Goal: Task Accomplishment & Management: Use online tool/utility

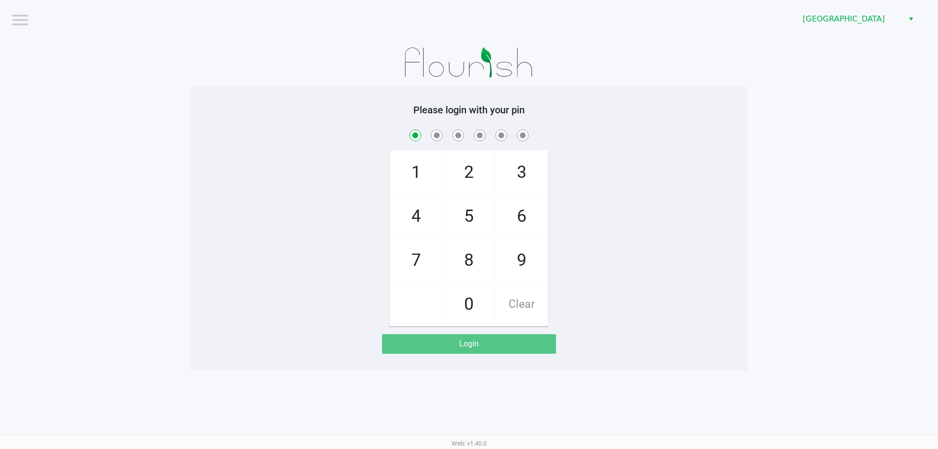
click at [521, 310] on span "Clear" at bounding box center [522, 304] width 52 height 43
click at [522, 271] on span "9" at bounding box center [522, 260] width 52 height 43
checkbox input "true"
click at [467, 313] on span "0" at bounding box center [469, 304] width 52 height 43
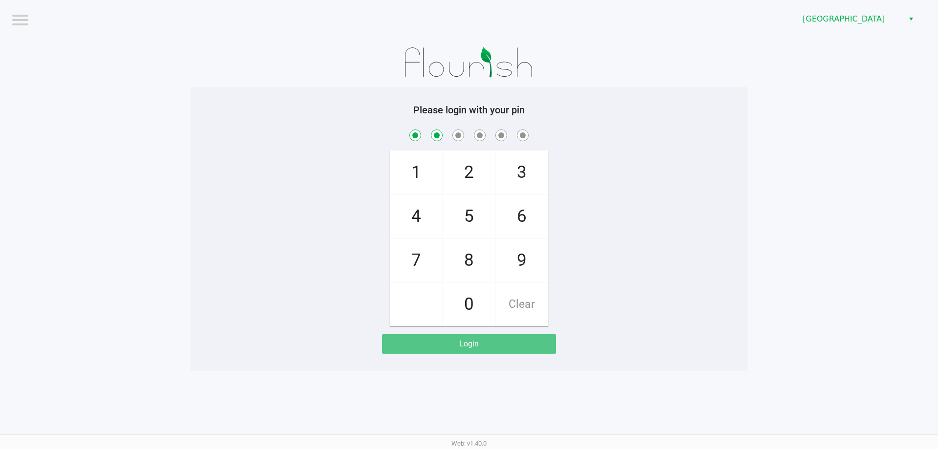
checkbox input "true"
click at [467, 218] on span "5" at bounding box center [469, 216] width 52 height 43
checkbox input "true"
click at [506, 180] on span "3" at bounding box center [522, 172] width 52 height 43
checkbox input "true"
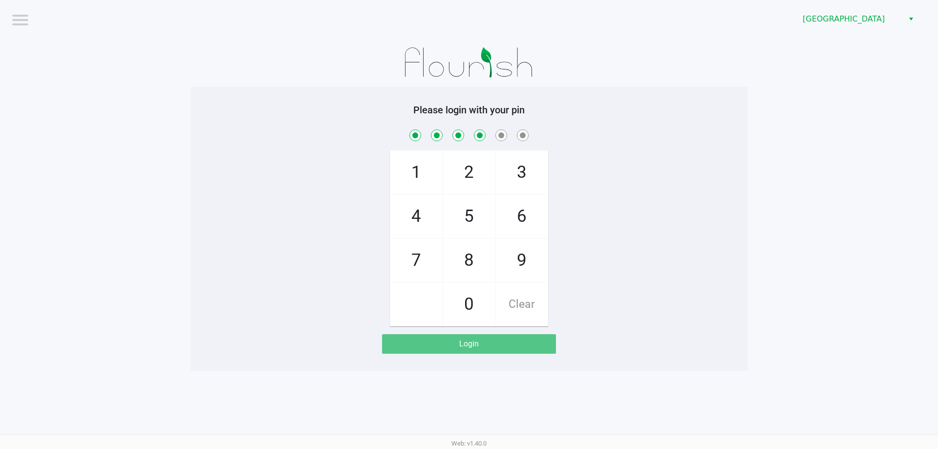
click at [525, 284] on span "Clear" at bounding box center [522, 304] width 52 height 43
checkbox input "false"
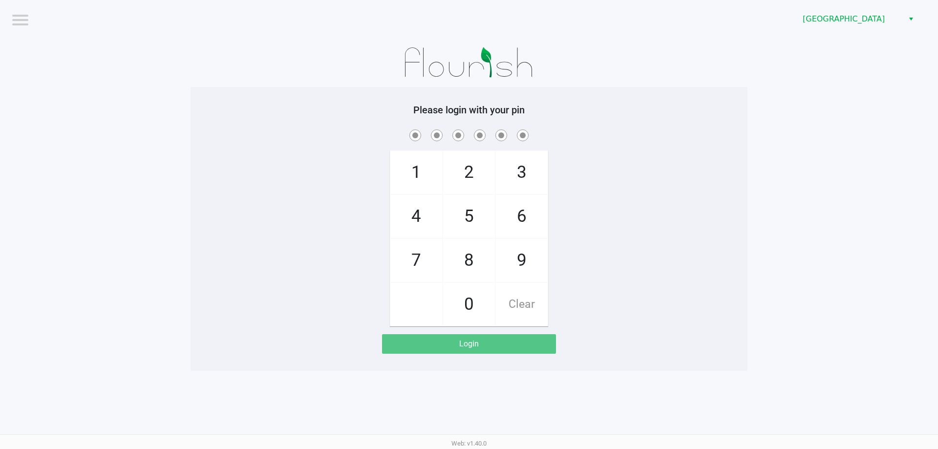
click at [516, 261] on span "9" at bounding box center [522, 260] width 52 height 43
checkbox input "true"
click at [465, 319] on span "0" at bounding box center [469, 304] width 52 height 43
checkbox input "true"
click at [476, 203] on span "5" at bounding box center [469, 216] width 52 height 43
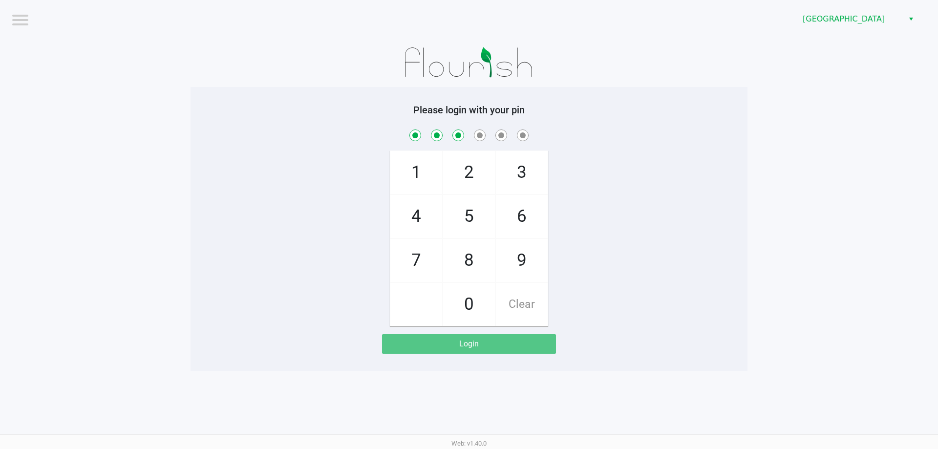
checkbox input "true"
click at [516, 177] on span "3" at bounding box center [522, 172] width 52 height 43
checkbox input "true"
click at [501, 272] on span "9" at bounding box center [522, 260] width 52 height 43
checkbox input "true"
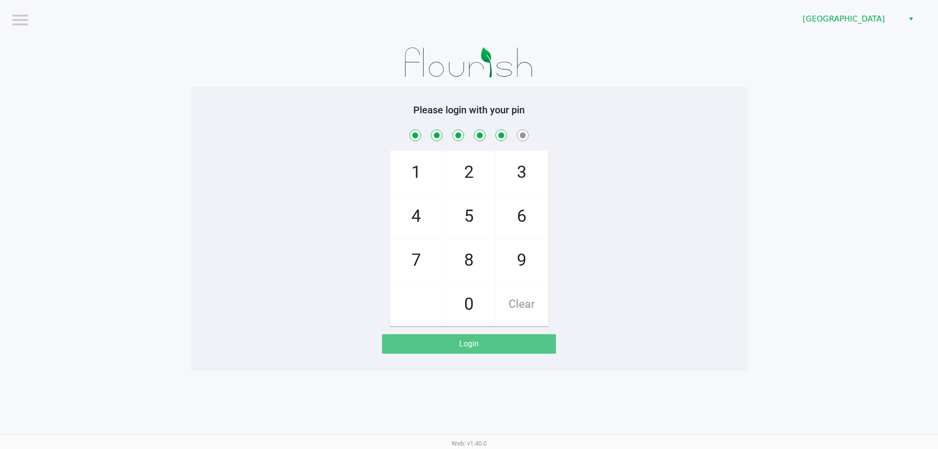
click at [467, 304] on span "0" at bounding box center [469, 304] width 52 height 43
checkbox input "true"
